Goal: Task Accomplishment & Management: Complete application form

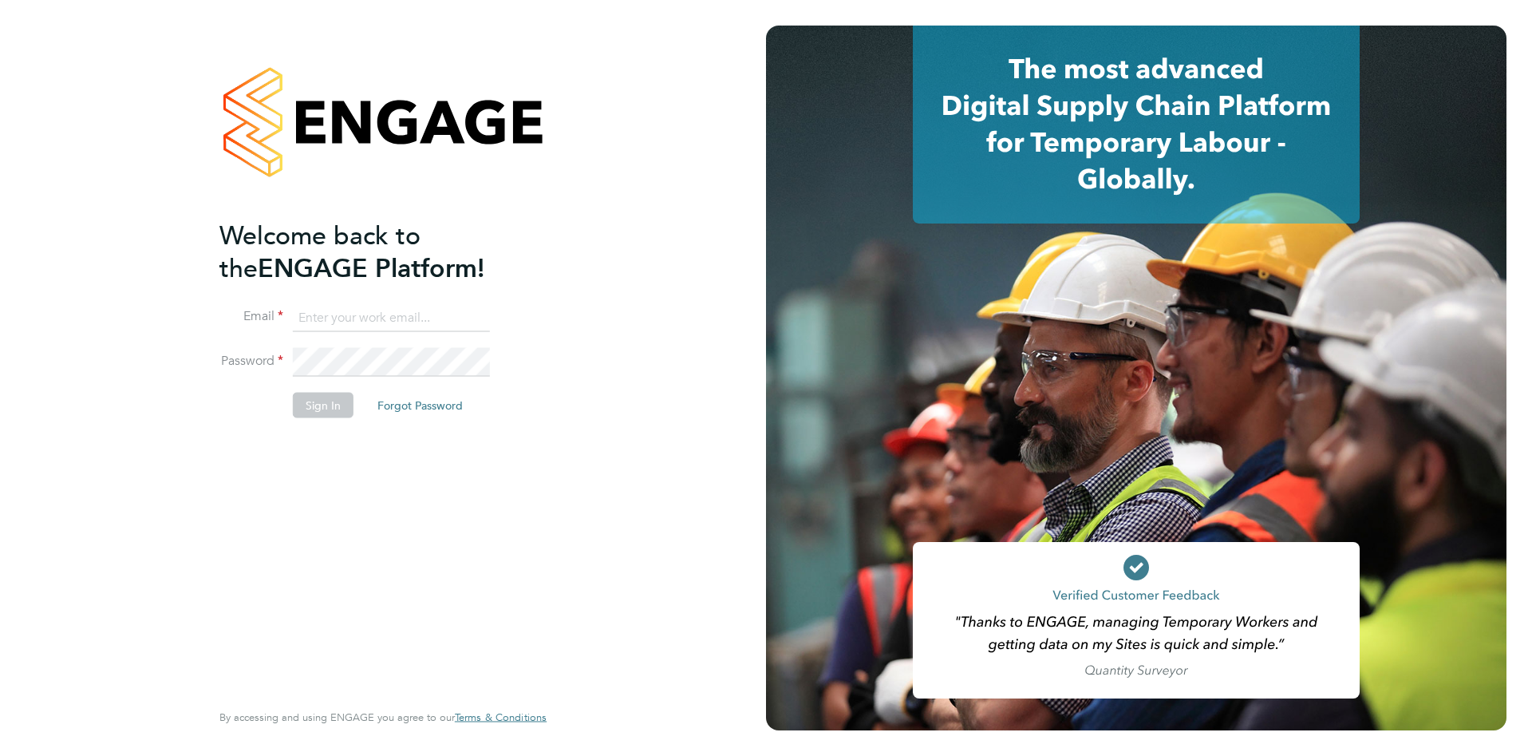
click at [317, 315] on input at bounding box center [391, 317] width 197 height 29
type input "[PERSON_NAME][EMAIL_ADDRESS][PERSON_NAME][DOMAIN_NAME]"
click at [322, 402] on button "Sign In" at bounding box center [323, 406] width 61 height 26
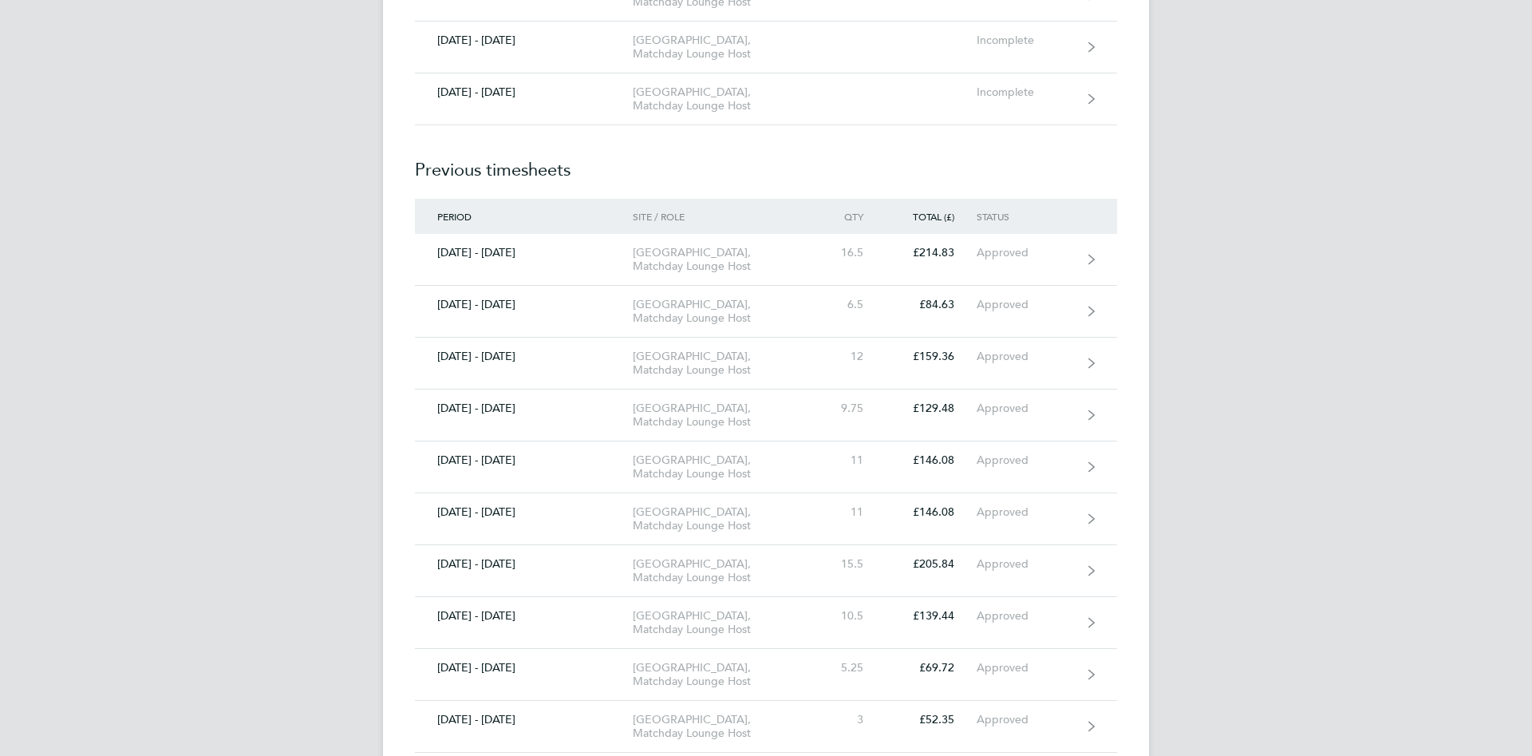
scroll to position [1329, 0]
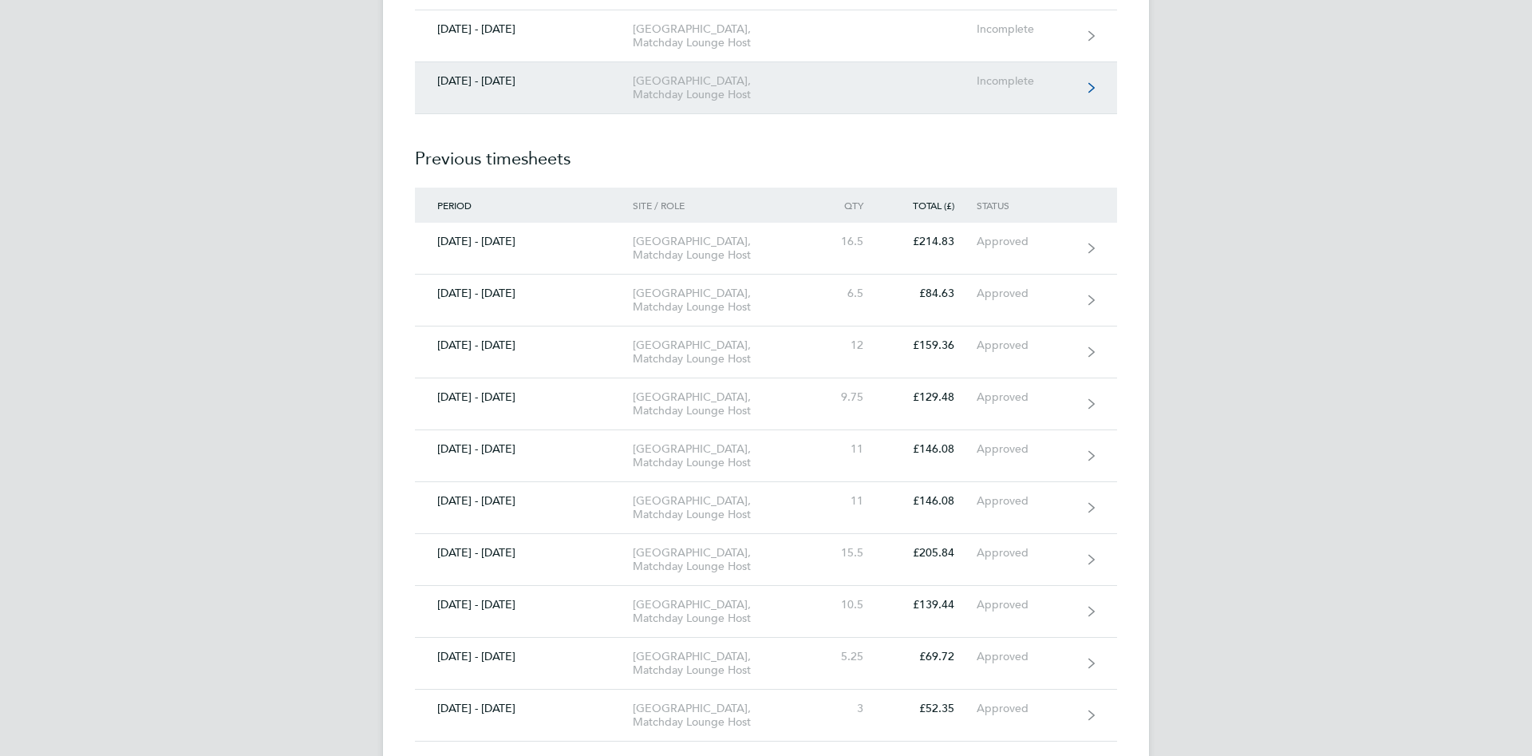
click at [982, 114] on link "[DATE] - [DATE] [GEOGRAPHIC_DATA], Matchday Lounge Host Incomplete" at bounding box center [766, 88] width 702 height 52
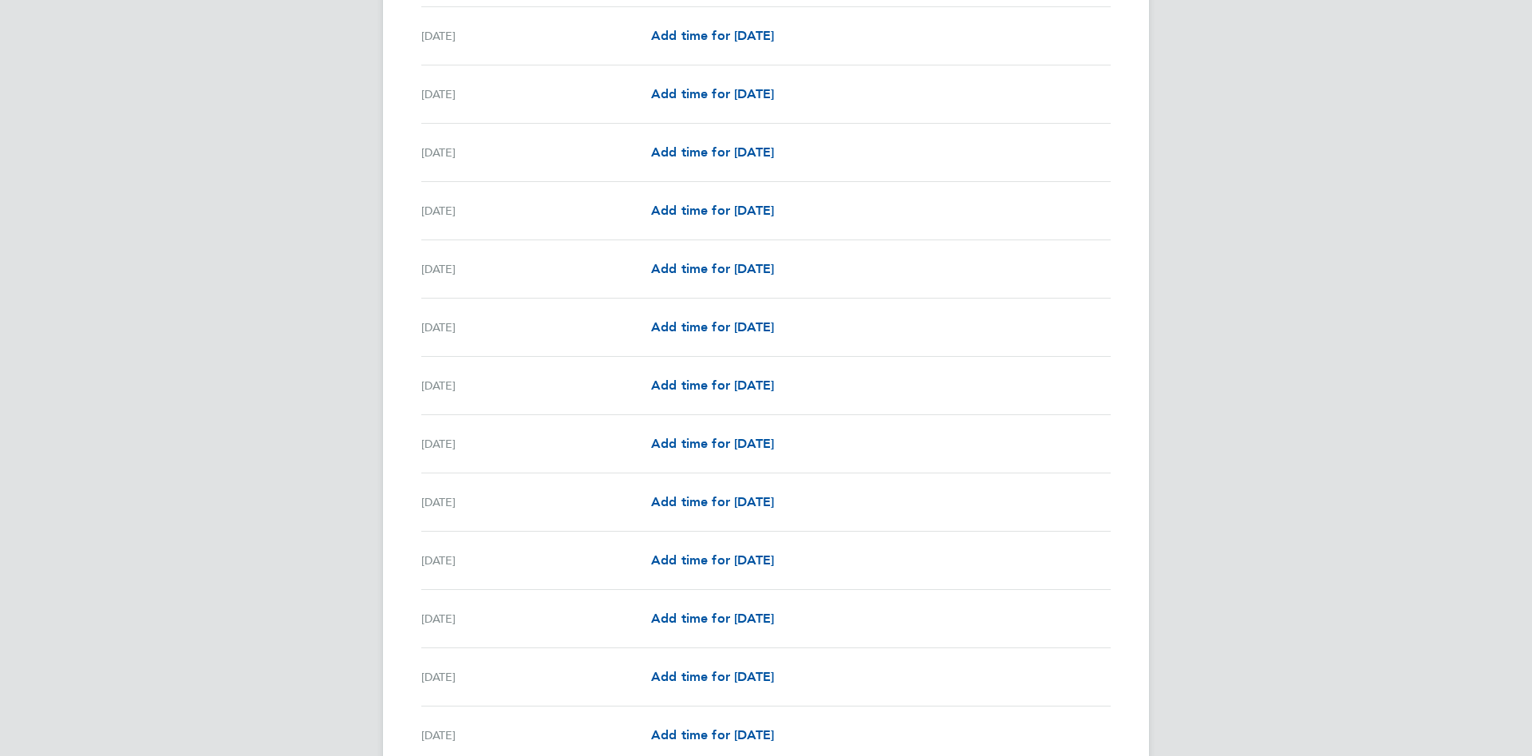
scroll to position [1004, 0]
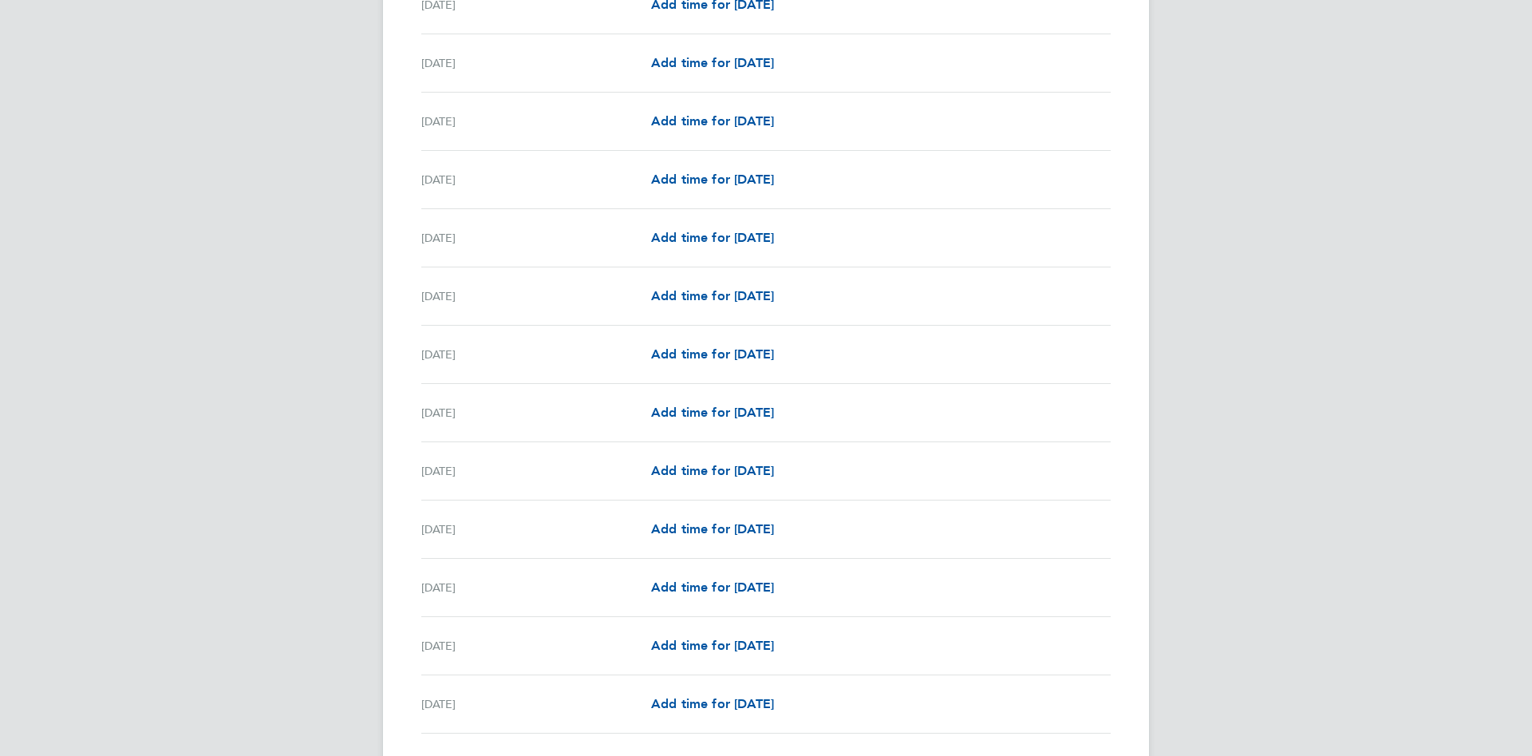
drag, startPoint x: 1525, startPoint y: 749, endPoint x: 918, endPoint y: 514, distance: 651.0
click at [774, 418] on link "Add time for [DATE]" at bounding box center [712, 410] width 123 height 19
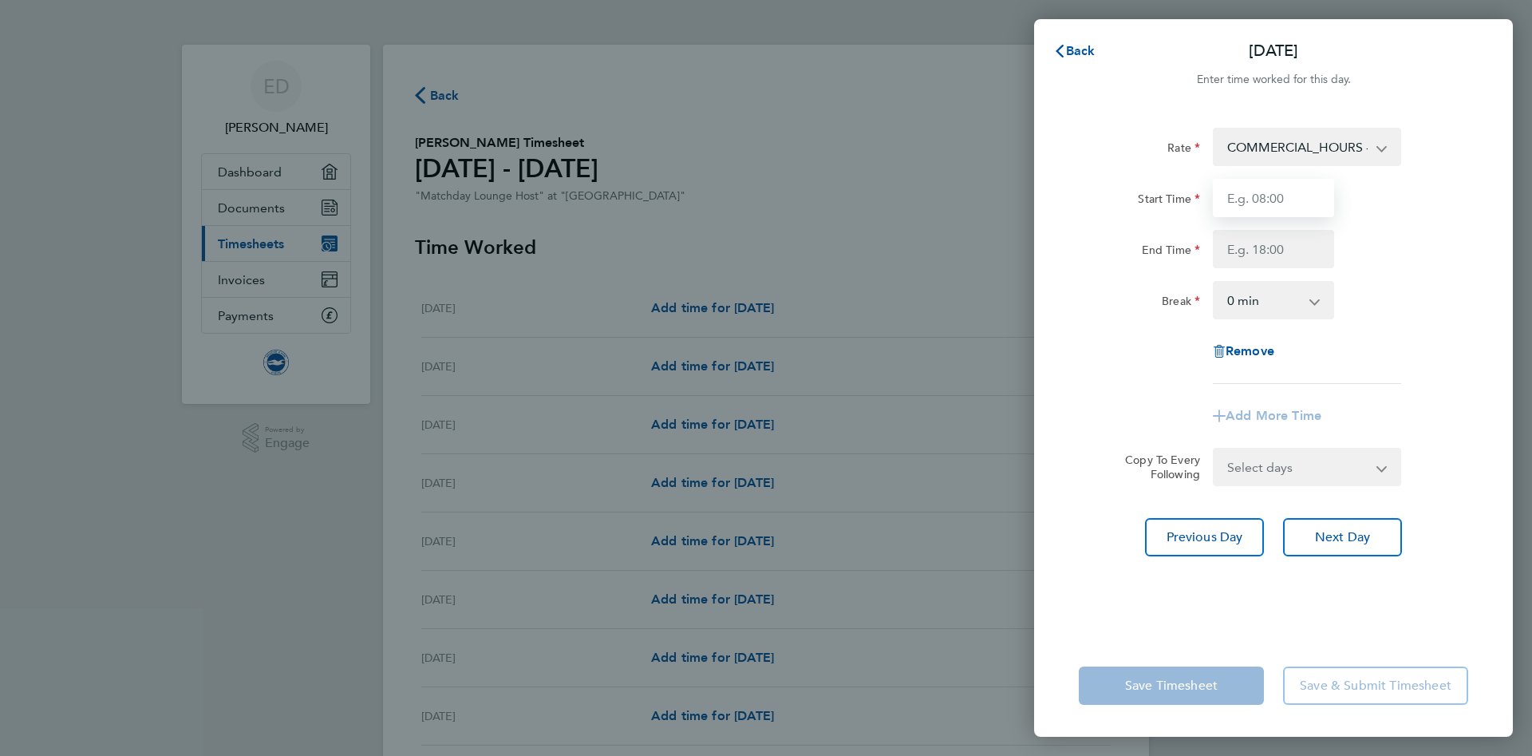
click at [1305, 200] on input "Start Time" at bounding box center [1273, 198] width 121 height 38
type input "12:00"
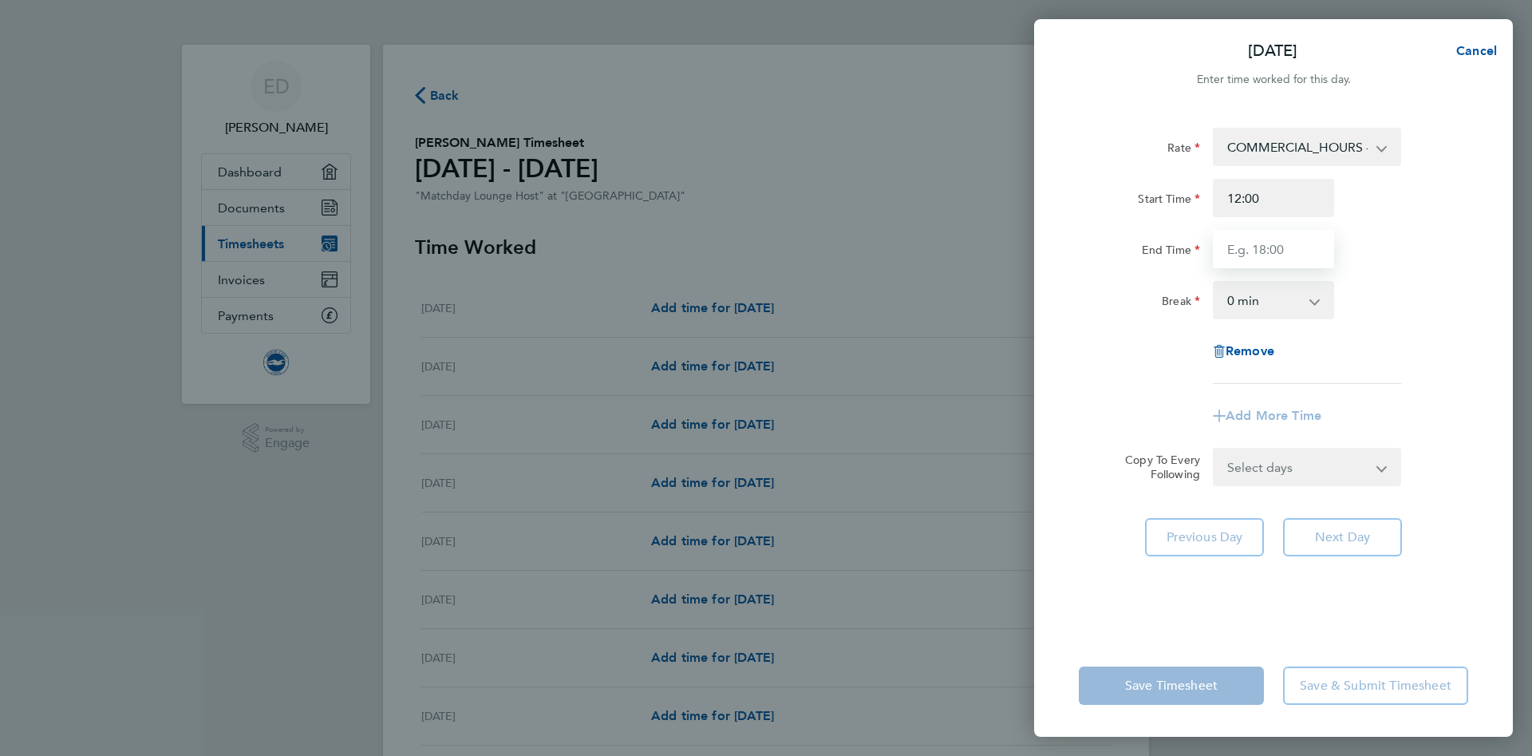
click at [1298, 247] on input "End Time" at bounding box center [1273, 249] width 121 height 38
type input "18:00"
click at [1215, 282] on select "0 min 15 min 30 min 45 min 60 min 75 min 90 min" at bounding box center [1264, 299] width 99 height 35
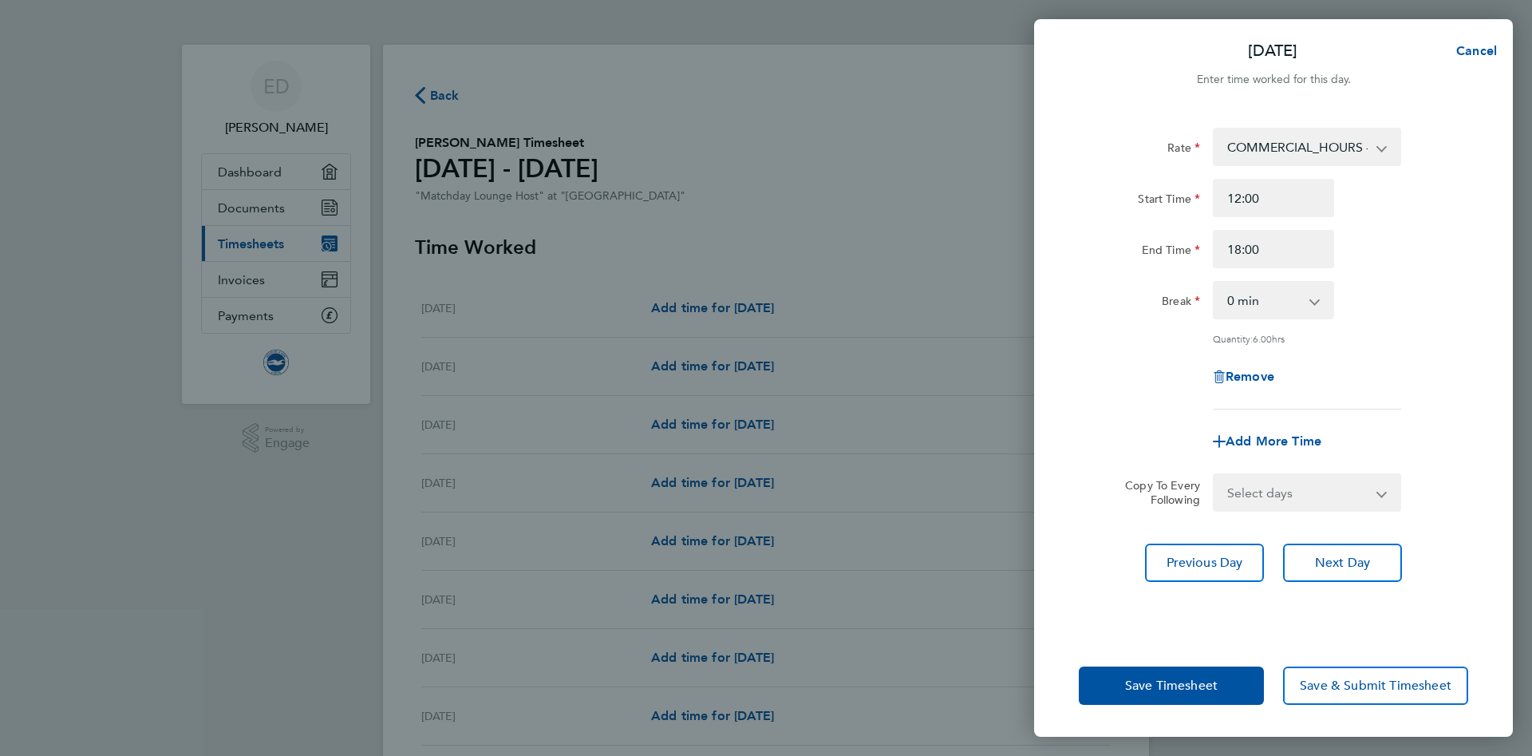
click at [1531, 484] on div "Sat 20 Sep Cancel Enter time worked for this day. Rate COMMERCIAL_HOURS - 20.61…" at bounding box center [766, 378] width 1532 height 756
click at [1394, 679] on span "Save & Submit Timesheet" at bounding box center [1376, 686] width 152 height 16
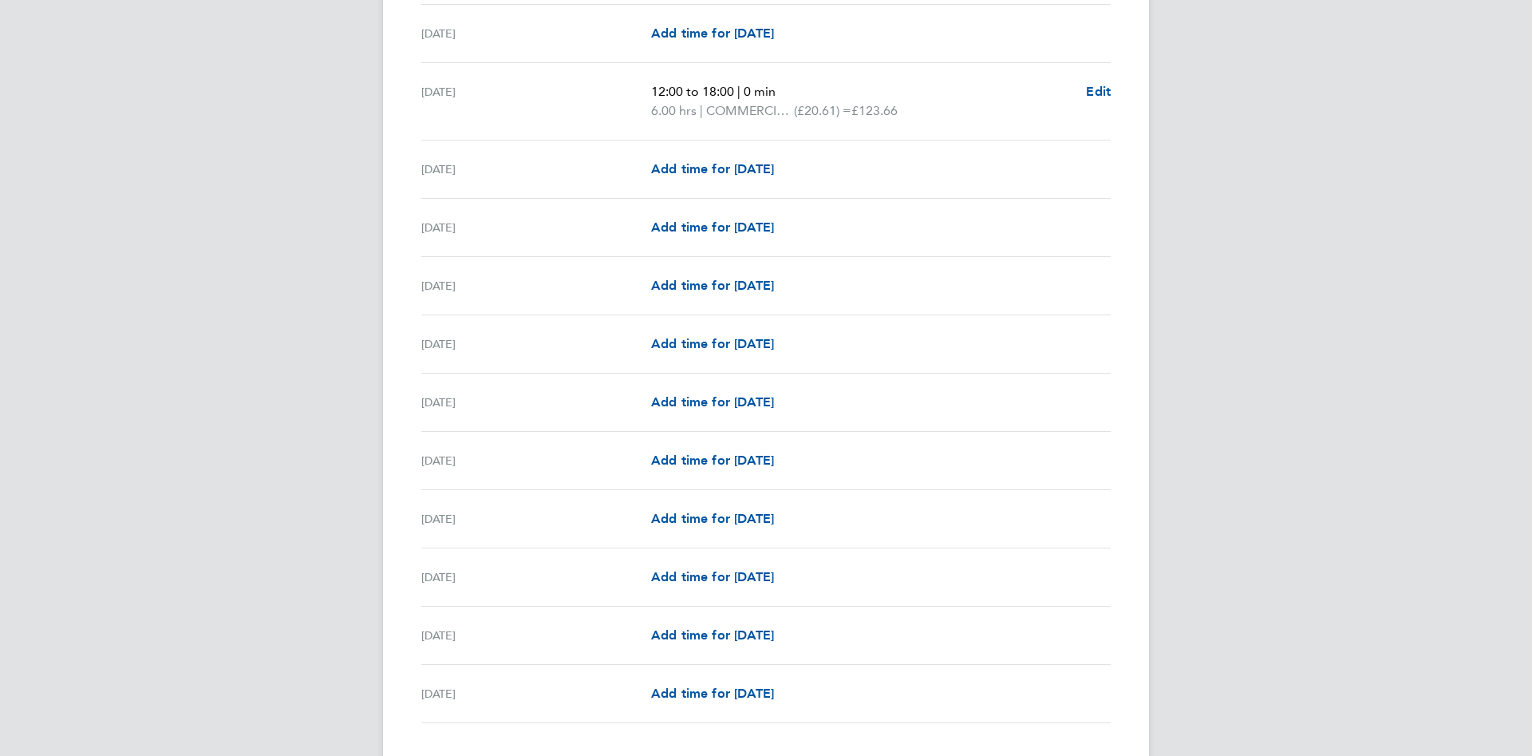
scroll to position [1532, 0]
